Goal: Task Accomplishment & Management: Use online tool/utility

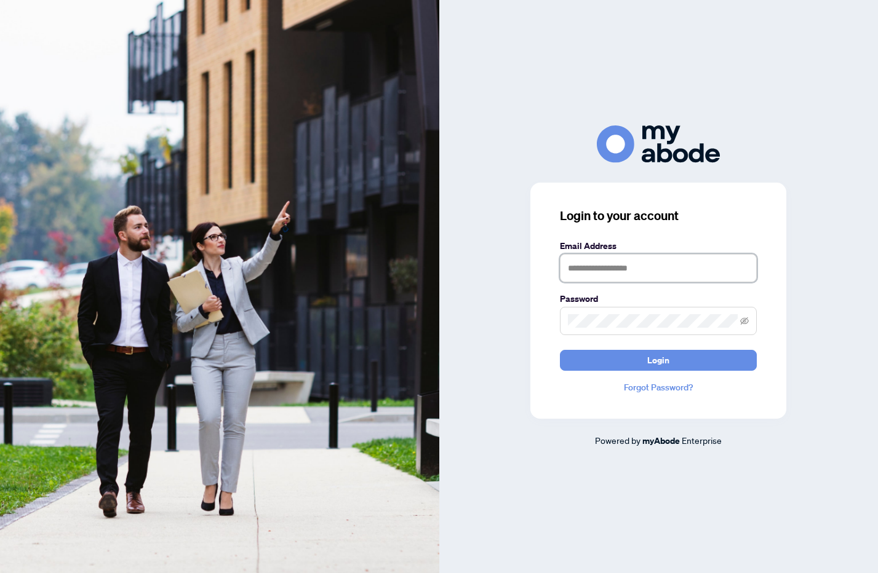
click at [581, 273] on input "text" at bounding box center [658, 268] width 197 height 28
type input "**********"
click at [560, 350] on button "Login" at bounding box center [658, 360] width 197 height 21
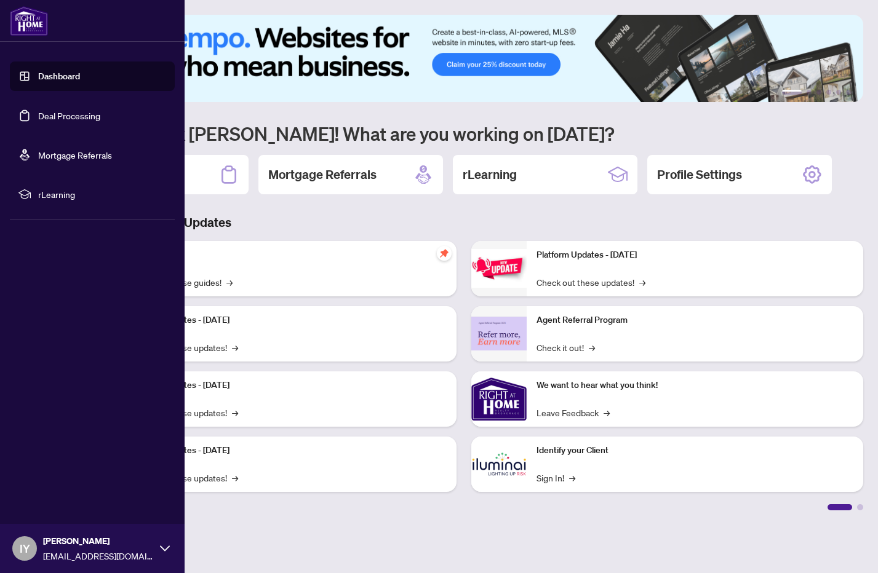
click at [38, 117] on link "Deal Processing" at bounding box center [69, 115] width 62 height 11
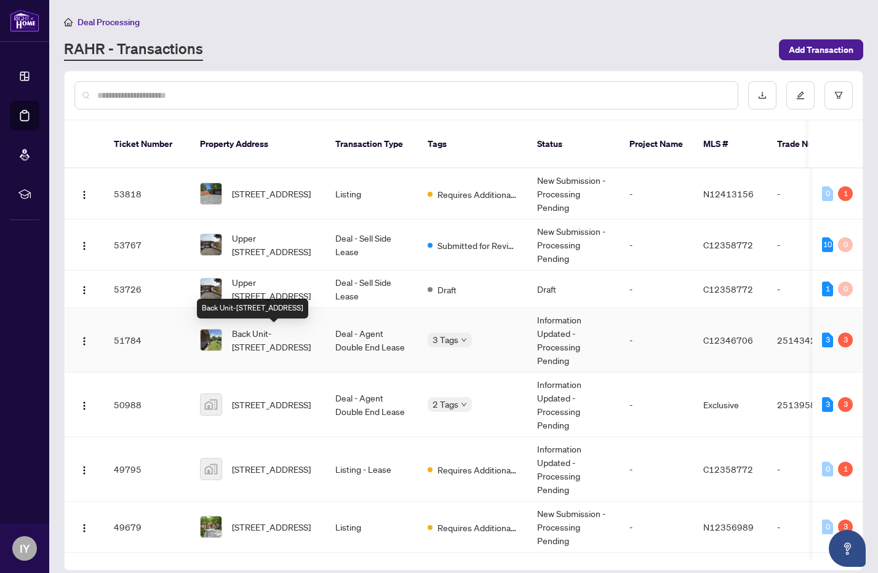
click at [281, 338] on span "Back Unit-159 Mintwood Dr, Toronto, Ontario M2M 3A6, Canada" at bounding box center [274, 340] width 84 height 27
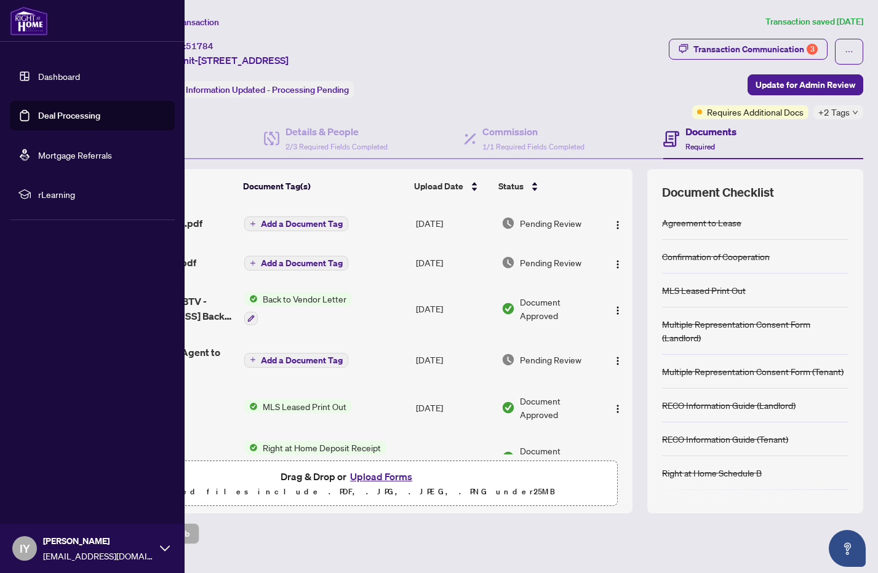
click at [63, 114] on link "Deal Processing" at bounding box center [69, 115] width 62 height 11
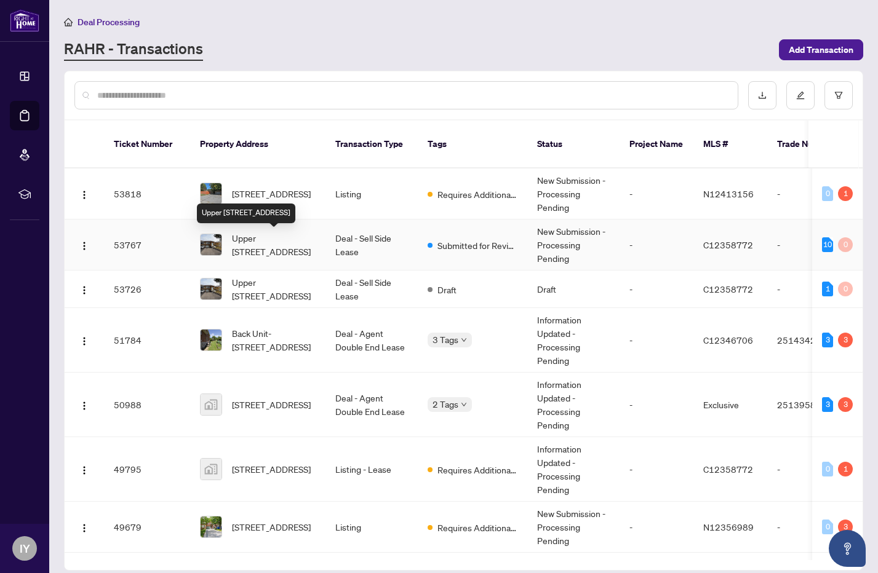
click at [240, 244] on span "Upper Unit-55 Mentor Blvd, Toronto, Ontario M2H 2M9, Canada" at bounding box center [274, 244] width 84 height 27
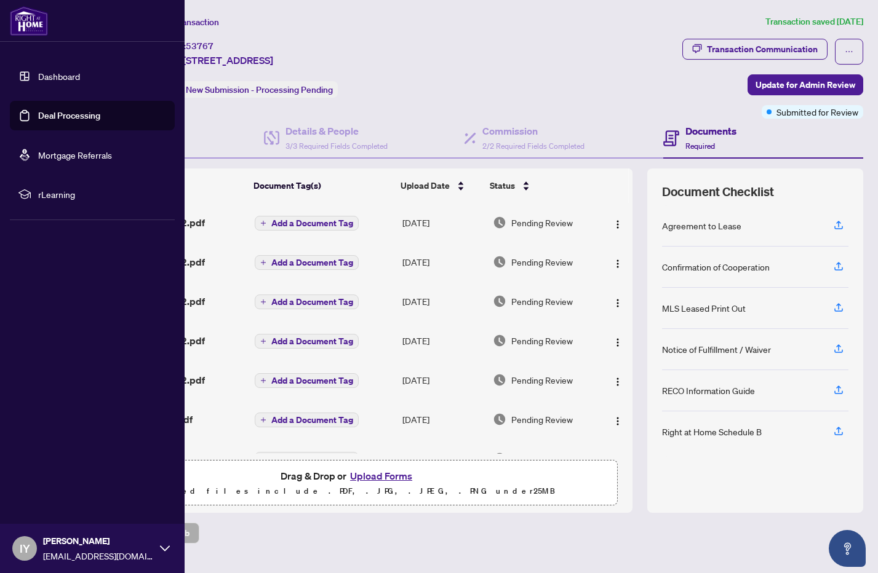
click at [38, 116] on link "Deal Processing" at bounding box center [69, 115] width 62 height 11
